Goal: Task Accomplishment & Management: Complete application form

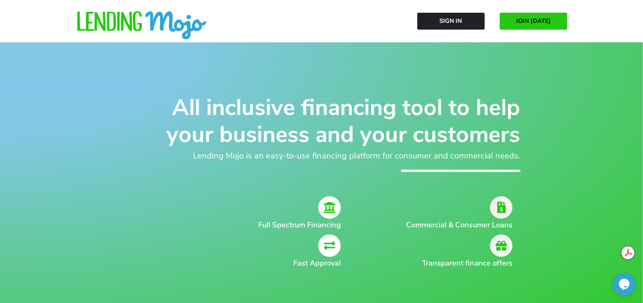
click at [532, 22] on span "JOIN [DATE]" at bounding box center [533, 21] width 35 height 7
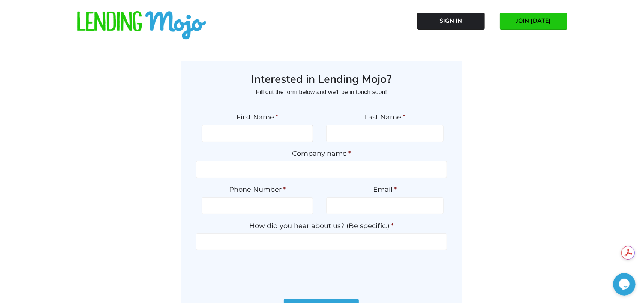
click at [262, 131] on input "First Name *" at bounding box center [257, 133] width 111 height 17
click at [338, 134] on input "Last Name *" at bounding box center [384, 133] width 117 height 17
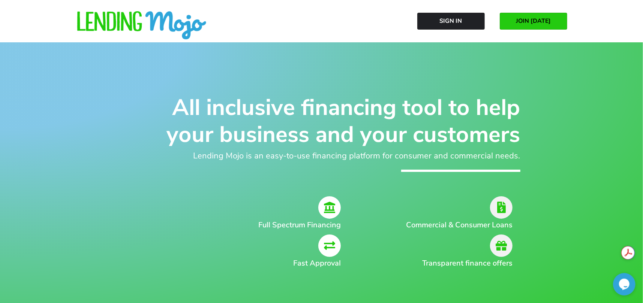
click at [536, 22] on span "JOIN [DATE]" at bounding box center [533, 21] width 35 height 7
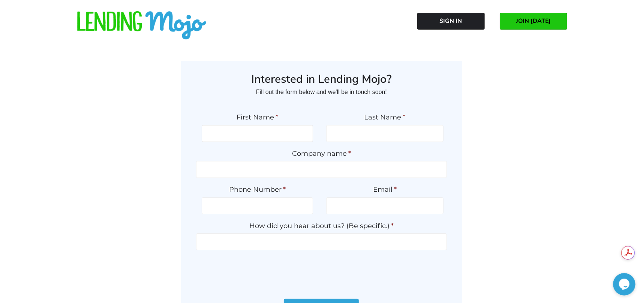
click at [244, 133] on input "First Name *" at bounding box center [257, 133] width 111 height 17
click at [242, 132] on input "First Name *" at bounding box center [257, 133] width 111 height 17
type input "WILLIAM"
type input "DOGGETT"
click at [311, 170] on input "Company name *" at bounding box center [321, 169] width 251 height 17
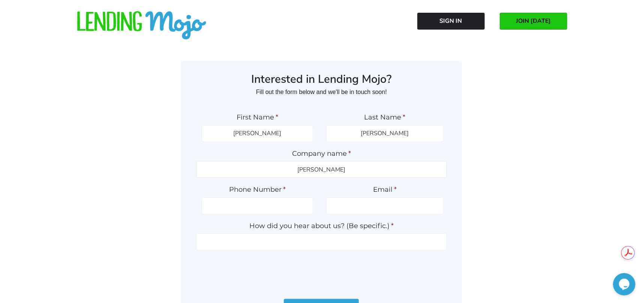
type input "DOGGETT AUTOBROKERS"
click at [367, 206] on input "Email *" at bounding box center [384, 205] width 117 height 17
type input "DOGGETTAUTOBROKERS@GMAIL.COM"
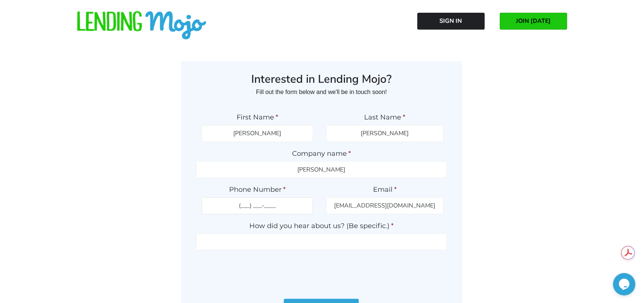
click at [223, 206] on input "(___) ___-____" at bounding box center [257, 205] width 111 height 17
type input "(206) 930-3382"
click at [473, 159] on div "Interested in Lending Mojo? Fill out the form below and we'll be in touch soon!…" at bounding box center [321, 197] width 412 height 272
click at [275, 244] on input "How did you hear about us? (Be specific.) *" at bounding box center [321, 241] width 251 height 17
type input "ASC WARRANTY"
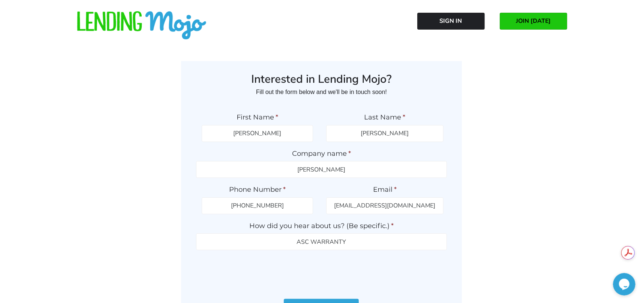
scroll to position [87, 0]
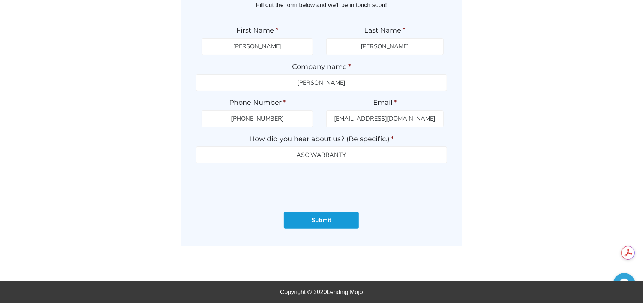
drag, startPoint x: 336, startPoint y: 220, endPoint x: 340, endPoint y: 222, distance: 4.2
click at [340, 222] on input "Submit" at bounding box center [321, 220] width 75 height 17
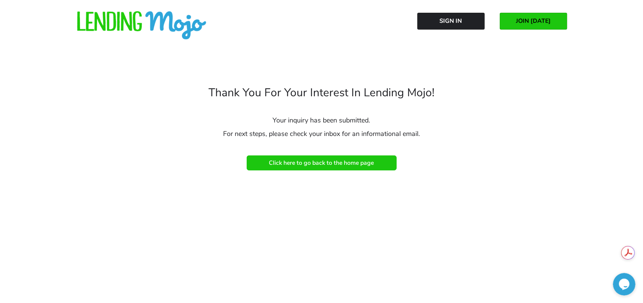
click at [315, 161] on span "Click here to go back to the home page" at bounding box center [321, 163] width 105 height 7
